Goal: Task Accomplishment & Management: Manage account settings

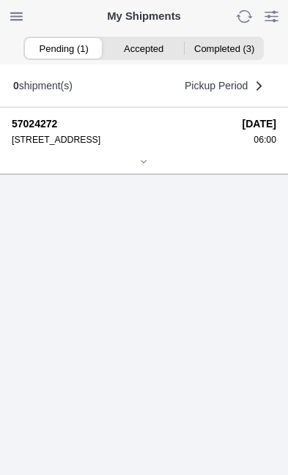
click at [152, 168] on div at bounding box center [144, 162] width 264 height 11
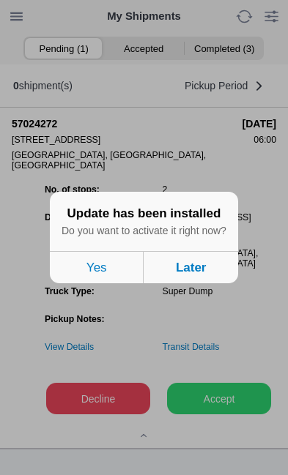
click at [202, 283] on button "Later" at bounding box center [191, 267] width 94 height 32
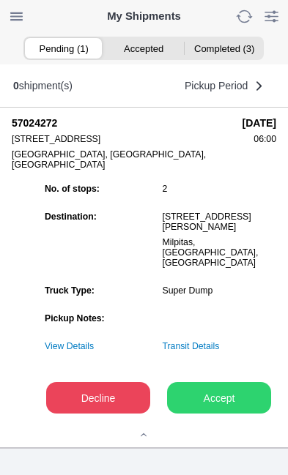
scroll to position [163, 0]
click at [0, 0] on slot "Accept" at bounding box center [0, 0] width 0 height 0
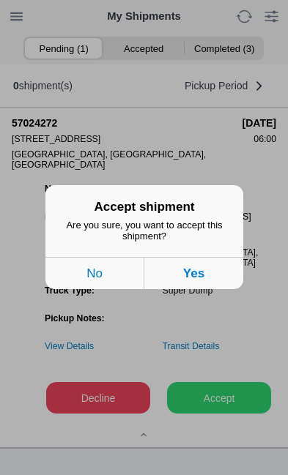
click at [214, 290] on button "Yes" at bounding box center [193, 274] width 99 height 32
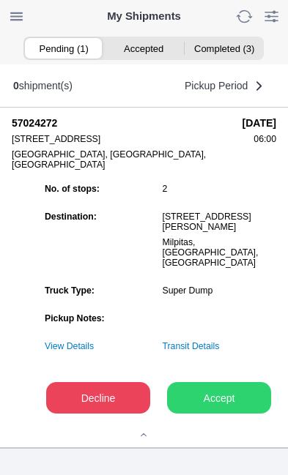
scroll to position [1, 0]
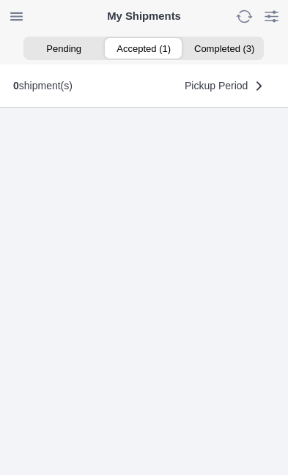
click at [144, 49] on ion-segment-button "Accepted (1)" at bounding box center [144, 48] width 80 height 21
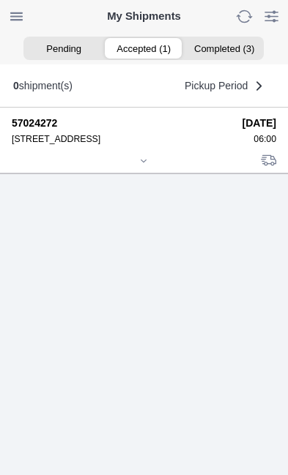
click at [139, 168] on div at bounding box center [144, 162] width 264 height 11
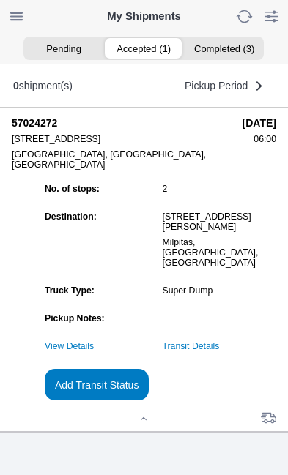
scroll to position [122, 0]
click at [0, 0] on slot "Add Transit Status" at bounding box center [0, 0] width 0 height 0
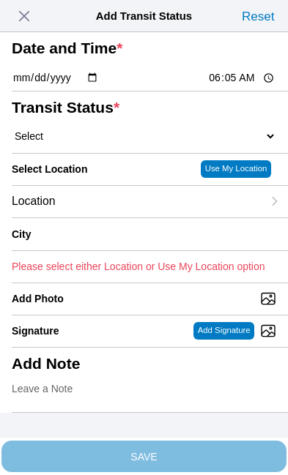
click at [244, 86] on input "06:05" at bounding box center [241, 77] width 69 height 15
type input "06:00"
click at [103, 143] on select "Select Arrive at Drop Off Arrive at Pickup Break Start Break Stop Depart Drop O…" at bounding box center [144, 136] width 264 height 13
select select "ARVPULOC"
click at [121, 217] on div "Location" at bounding box center [137, 201] width 250 height 31
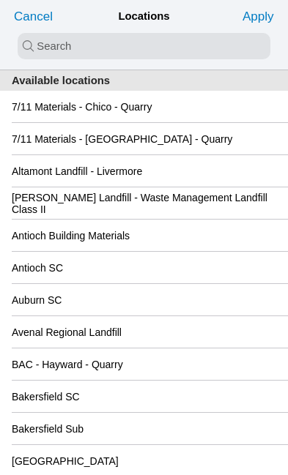
click at [79, 43] on input "search text" at bounding box center [144, 46] width 253 height 26
type input "san"
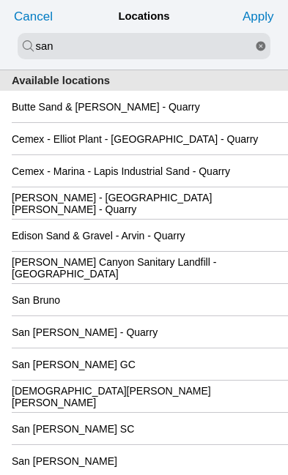
click at [183, 380] on div "San [PERSON_NAME] GC" at bounding box center [144, 364] width 264 height 31
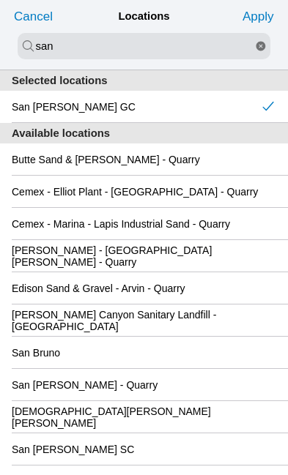
click at [0, 0] on slot "Apply" at bounding box center [0, 0] width 0 height 0
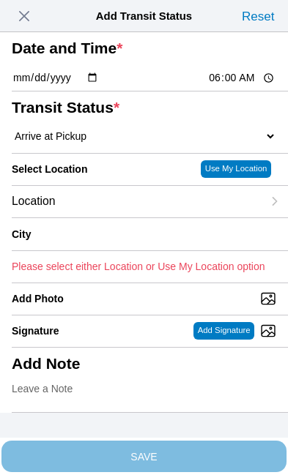
type input "[GEOGRAPHIC_DATA][PERSON_NAME]"
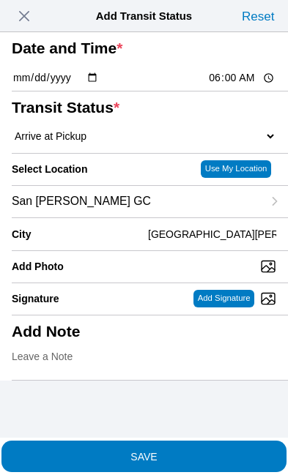
click at [228, 451] on span "SAVE" at bounding box center [144, 456] width 264 height 10
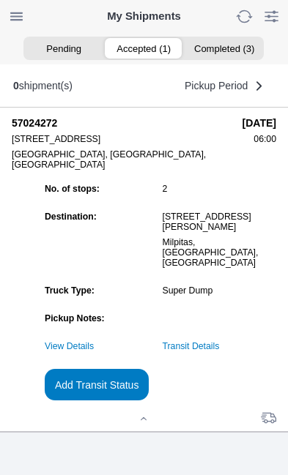
click at [220, 351] on link "Transit Details" at bounding box center [191, 346] width 57 height 10
